Goal: Task Accomplishment & Management: Manage account settings

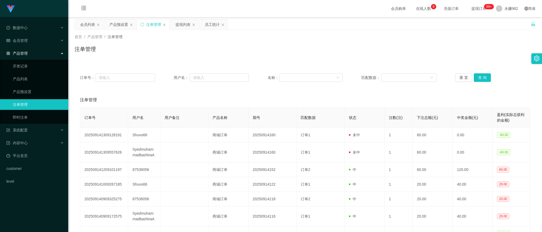
click at [485, 76] on button "查 询" at bounding box center [481, 77] width 17 height 9
click at [183, 22] on div "提现列表" at bounding box center [182, 24] width 15 height 10
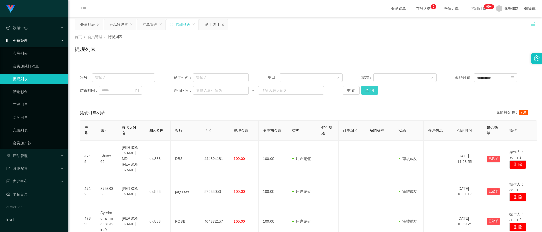
click at [366, 88] on button "查 询" at bounding box center [369, 90] width 17 height 9
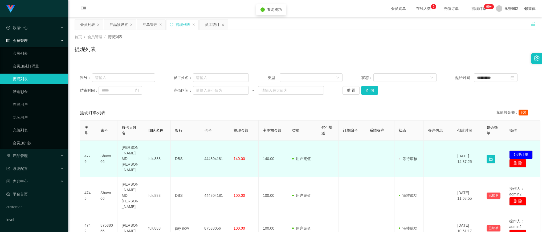
click at [107, 150] on td "Shuvo66" at bounding box center [106, 158] width 21 height 37
copy td "Shuvo66"
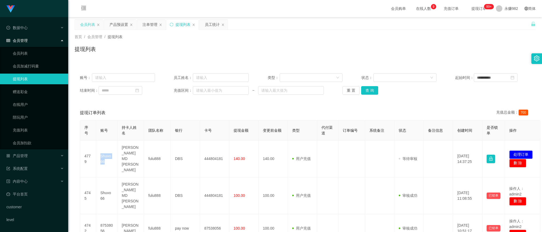
click at [88, 26] on div "会员列表" at bounding box center [87, 24] width 15 height 10
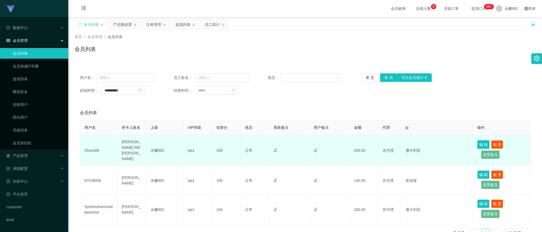
click at [477, 144] on button "编 辑" at bounding box center [483, 144] width 12 height 9
type input "Shuvo66"
type input "[PERSON_NAME] MD [PERSON_NAME]"
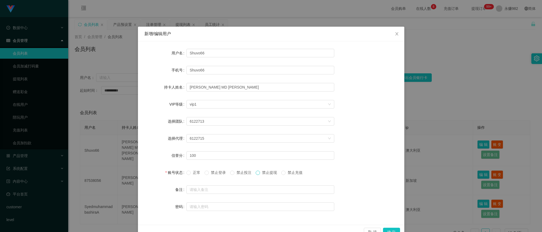
click at [260, 172] on span at bounding box center [258, 172] width 4 height 4
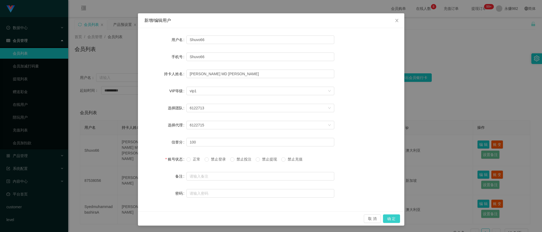
click at [385, 217] on button "确 定" at bounding box center [391, 218] width 17 height 9
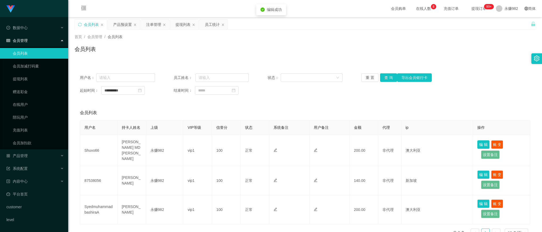
scroll to position [0, 0]
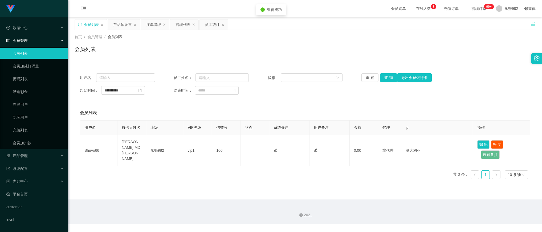
drag, startPoint x: 181, startPoint y: 27, endPoint x: 199, endPoint y: 41, distance: 22.9
click at [181, 27] on div "提现列表" at bounding box center [182, 24] width 15 height 10
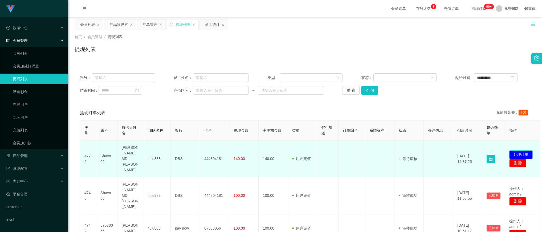
click at [518, 150] on button "处理订单" at bounding box center [520, 154] width 23 height 9
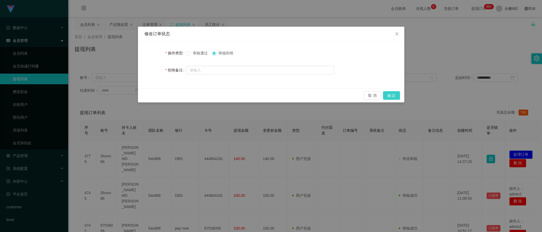
click at [383, 93] on button "确 定" at bounding box center [391, 95] width 17 height 9
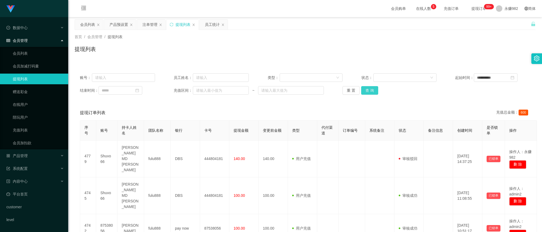
click at [369, 88] on button "查 询" at bounding box center [369, 90] width 17 height 9
